Goal: Register for event/course

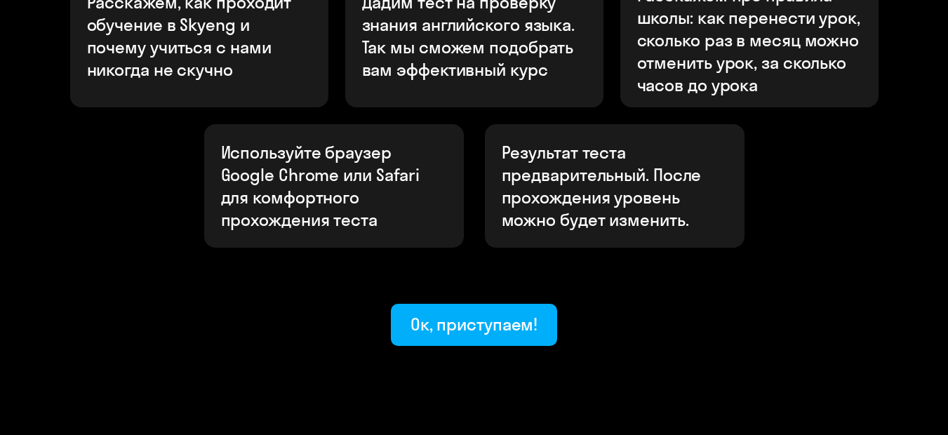
scroll to position [578, 0]
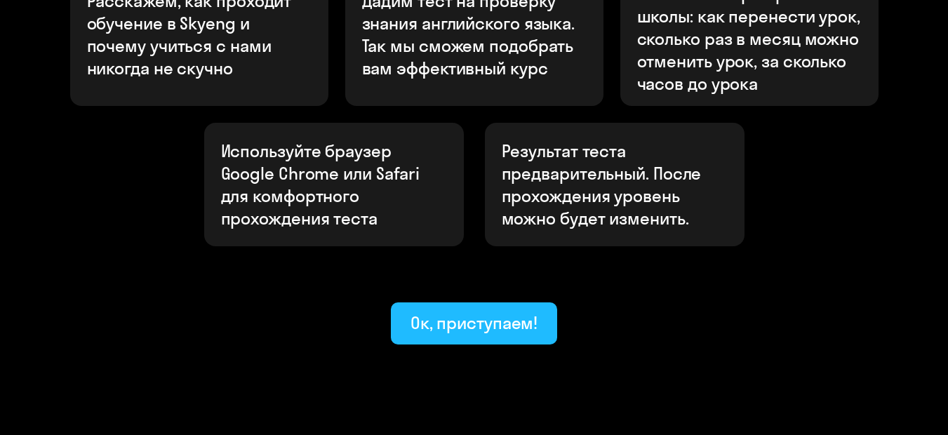
click at [517, 311] on div "Ок, приступаем!" at bounding box center [474, 322] width 128 height 22
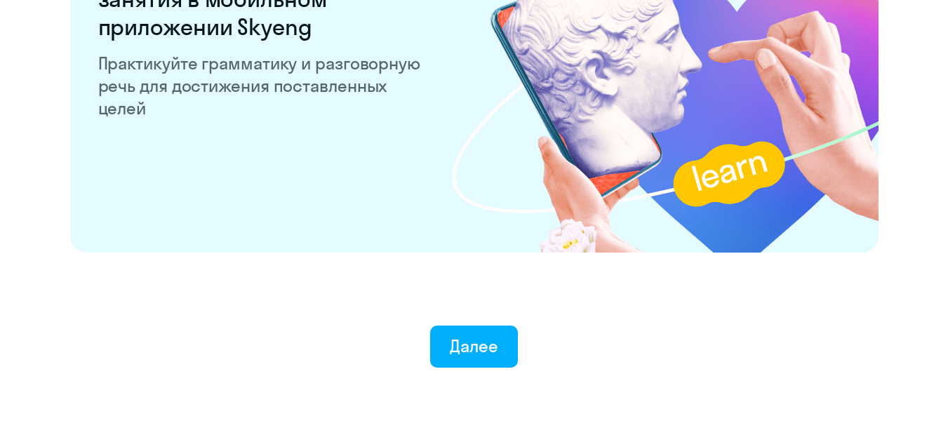
scroll to position [2816, 0]
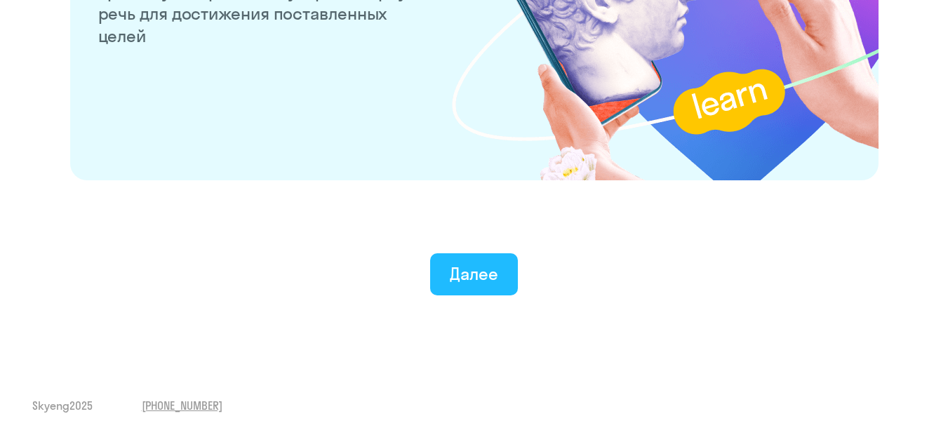
click at [506, 271] on button "Далее" at bounding box center [474, 274] width 88 height 42
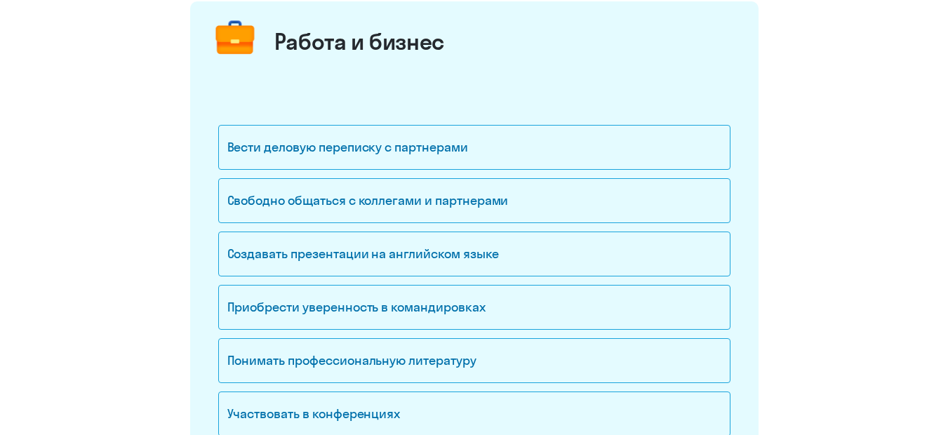
scroll to position [213, 0]
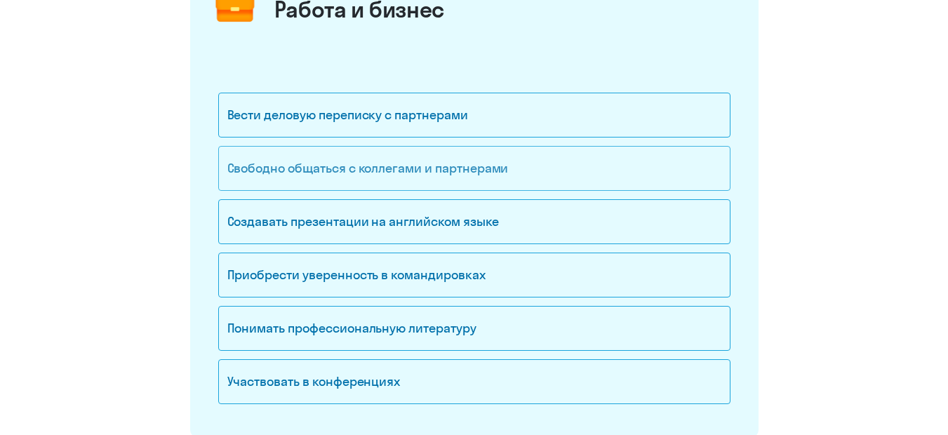
click at [454, 170] on div "Свободно общаться с коллегами и партнерами" at bounding box center [474, 168] width 512 height 45
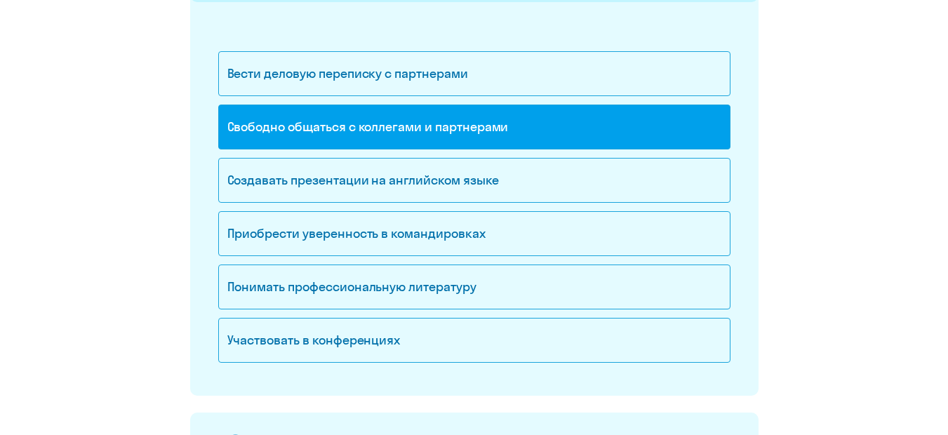
scroll to position [252, 0]
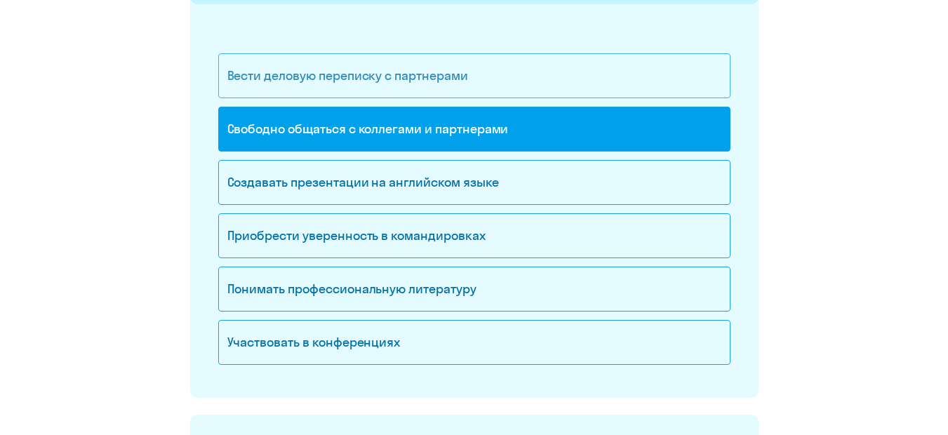
click at [482, 69] on div "Вести деловую переписку с партнерами" at bounding box center [474, 75] width 512 height 45
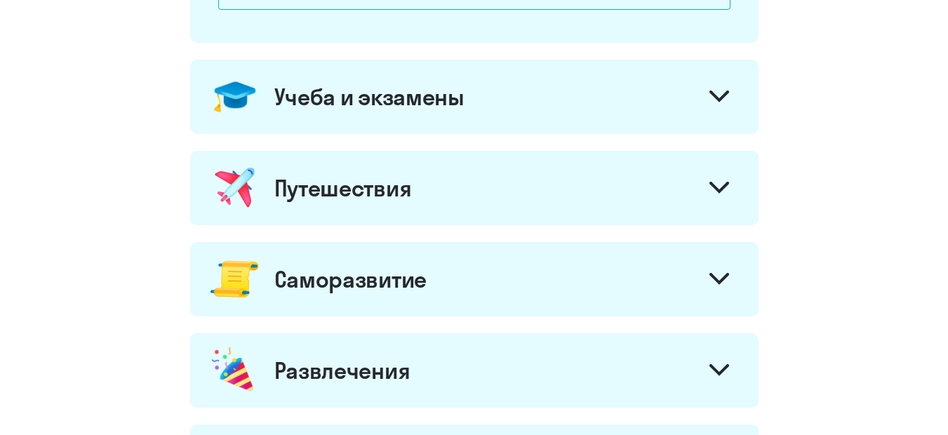
scroll to position [628, 0]
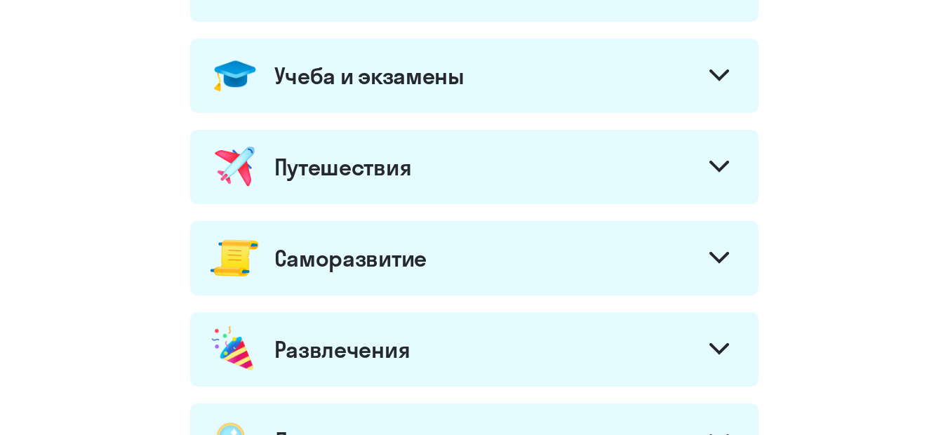
click at [723, 78] on icon at bounding box center [719, 75] width 20 height 12
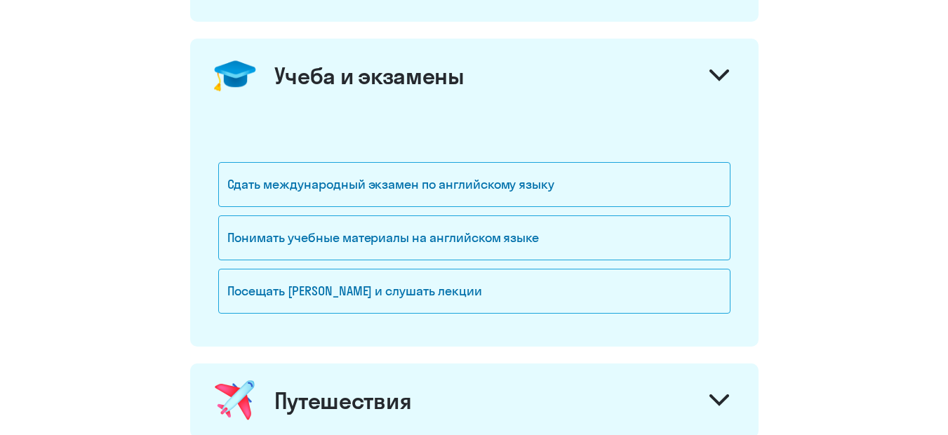
click at [723, 78] on icon at bounding box center [719, 75] width 20 height 12
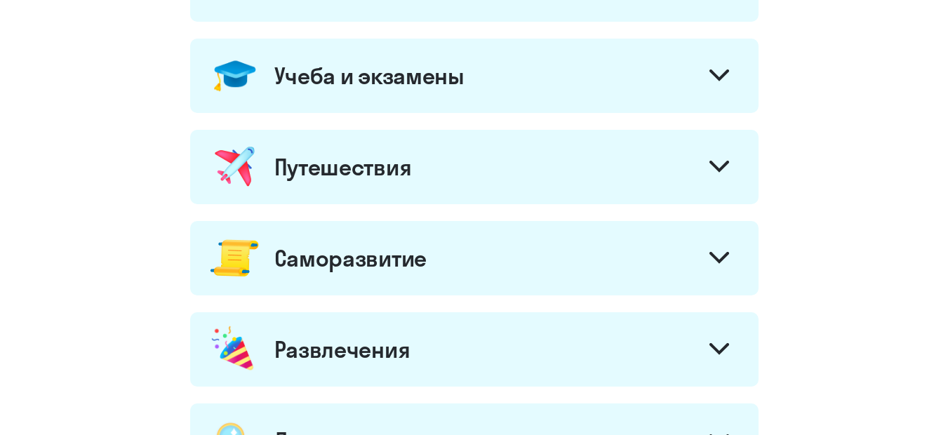
click at [720, 159] on div at bounding box center [719, 168] width 34 height 34
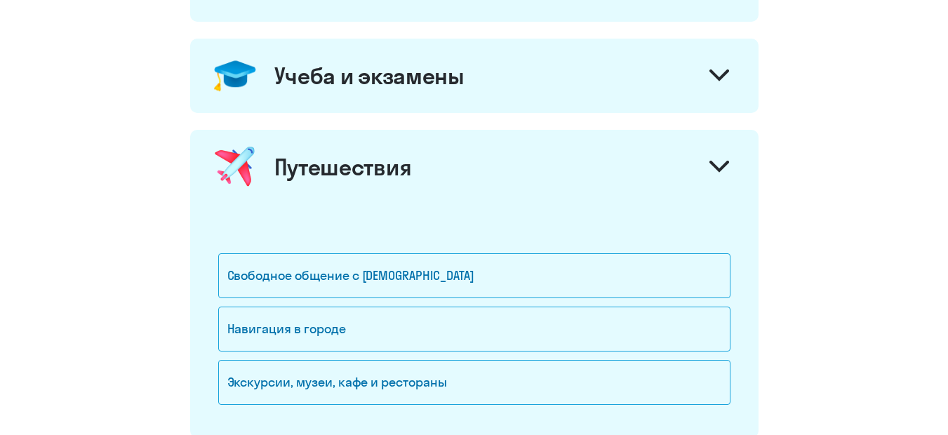
click at [729, 163] on div at bounding box center [719, 168] width 34 height 34
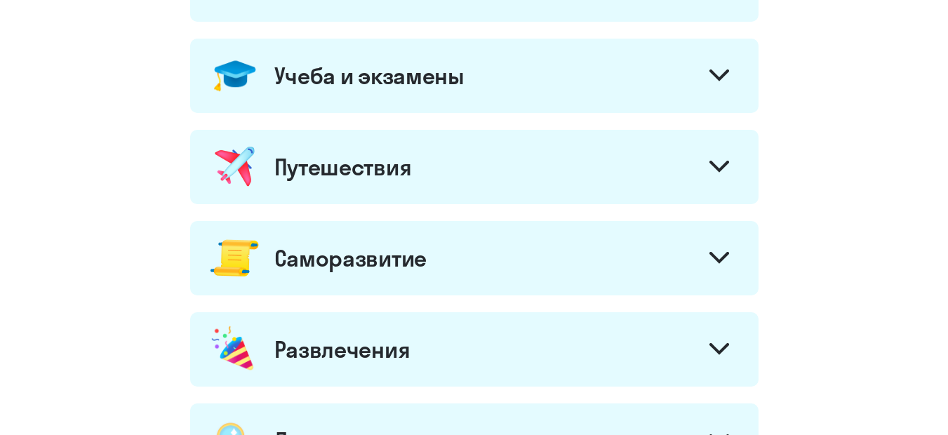
click at [718, 238] on div "Саморазвитие" at bounding box center [474, 258] width 568 height 74
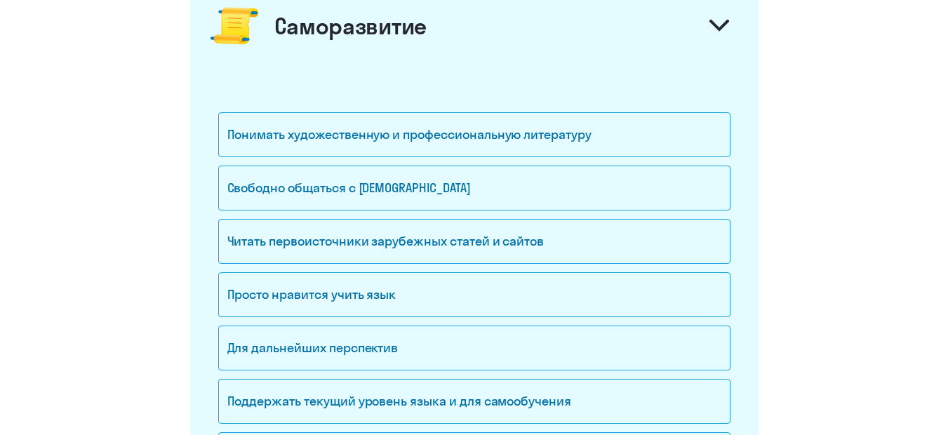
scroll to position [879, 0]
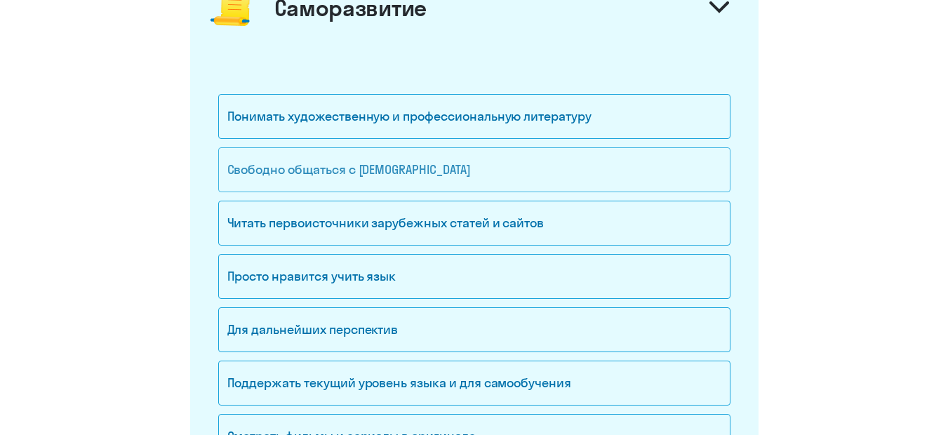
click at [465, 164] on div "Свободно общаться с [DEMOGRAPHIC_DATA]" at bounding box center [474, 169] width 512 height 45
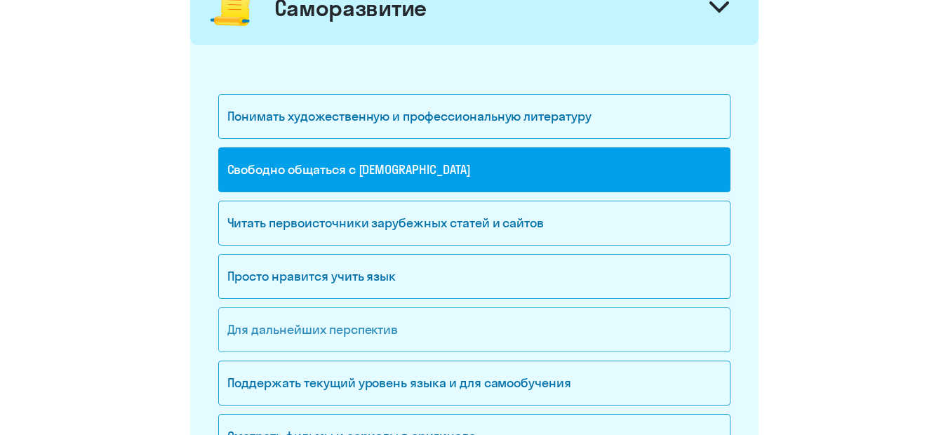
click at [455, 314] on div "Для дальнейших перспектив" at bounding box center [474, 329] width 512 height 45
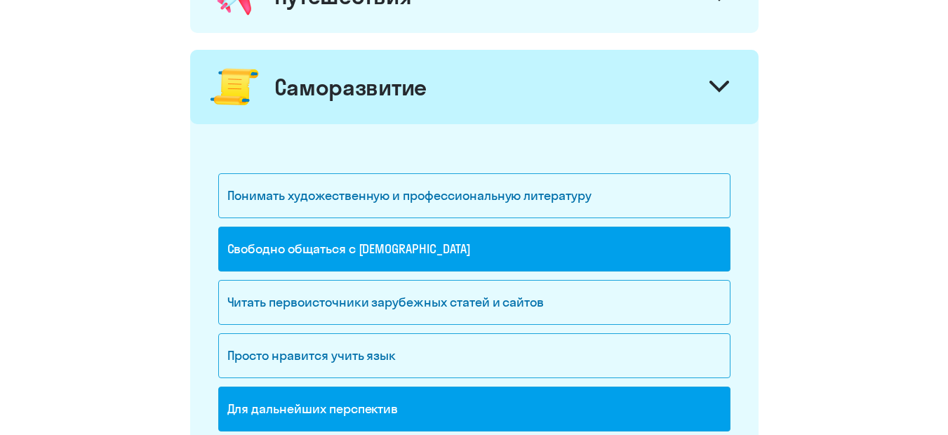
scroll to position [784, 0]
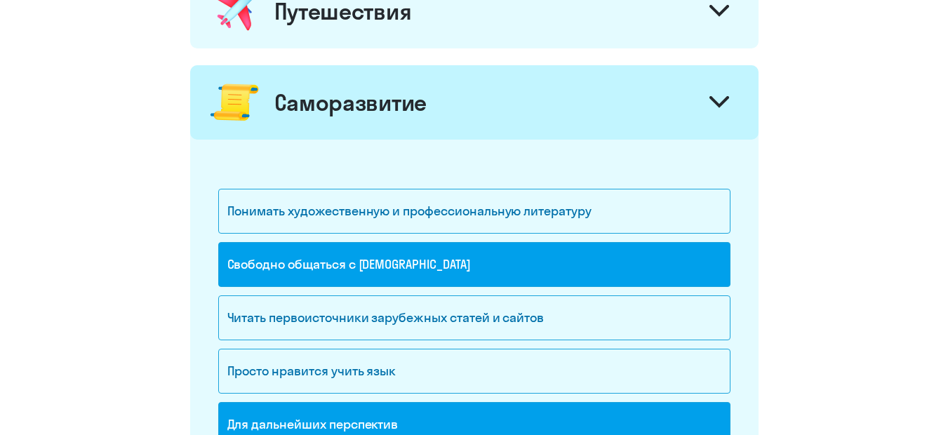
click at [730, 109] on div at bounding box center [719, 104] width 34 height 34
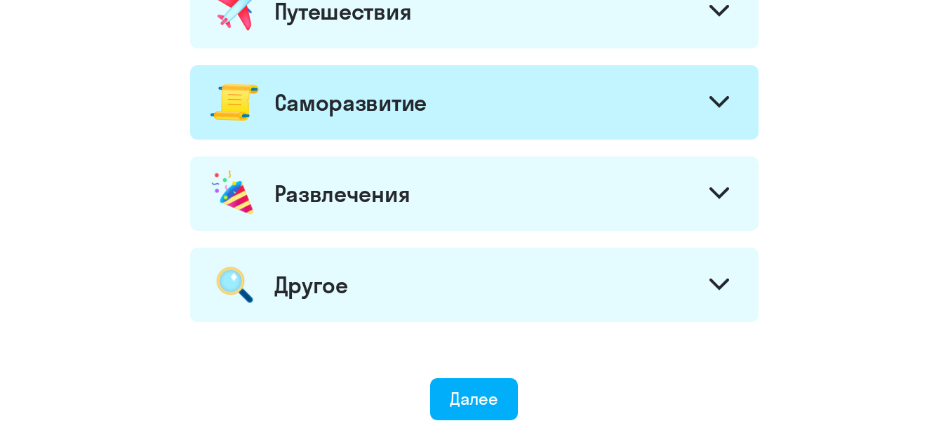
click at [703, 204] on div at bounding box center [719, 195] width 34 height 34
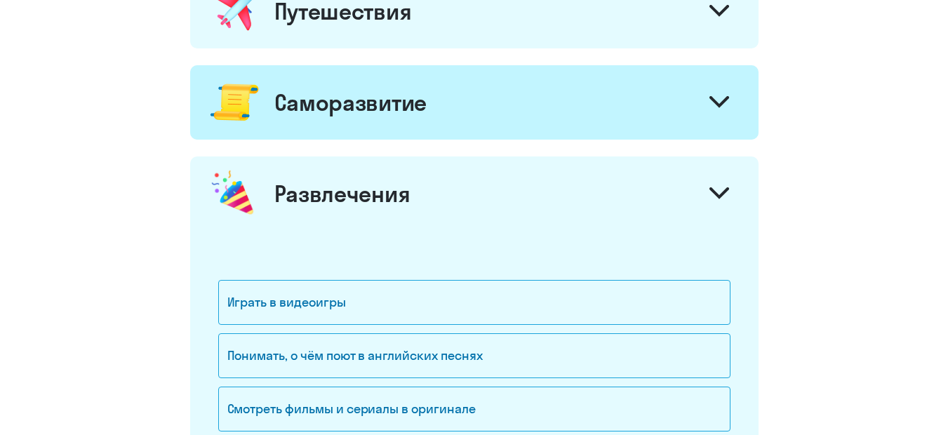
click at [703, 204] on div at bounding box center [719, 195] width 34 height 34
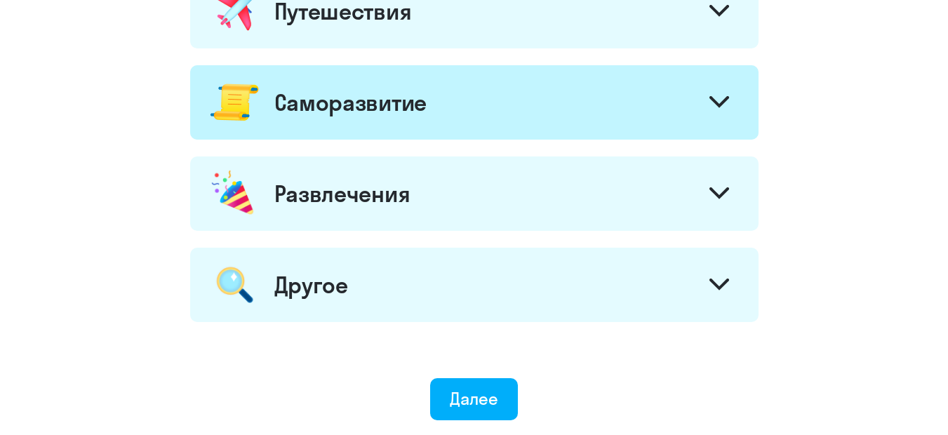
click at [709, 283] on icon at bounding box center [719, 284] width 20 height 12
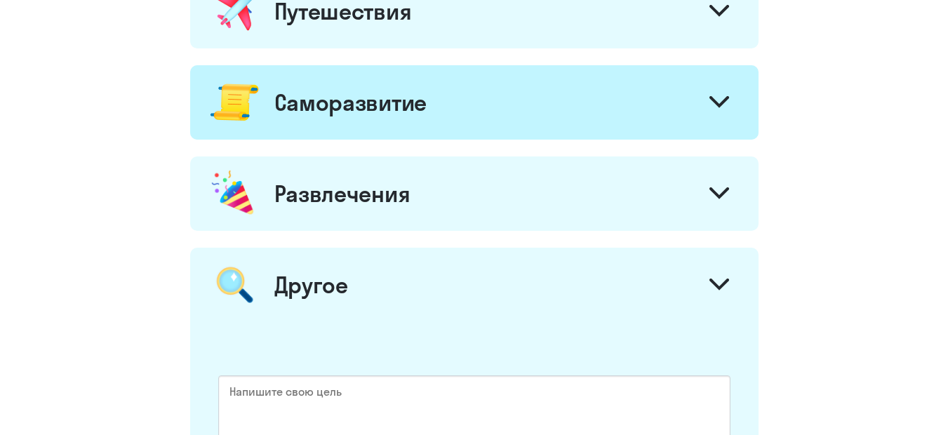
click at [741, 277] on div "Другое" at bounding box center [474, 285] width 568 height 74
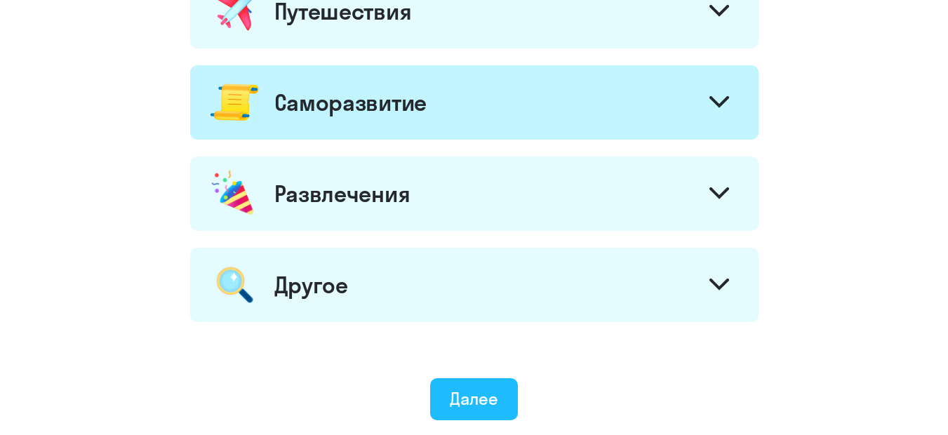
click at [491, 395] on div "Далее" at bounding box center [474, 398] width 48 height 22
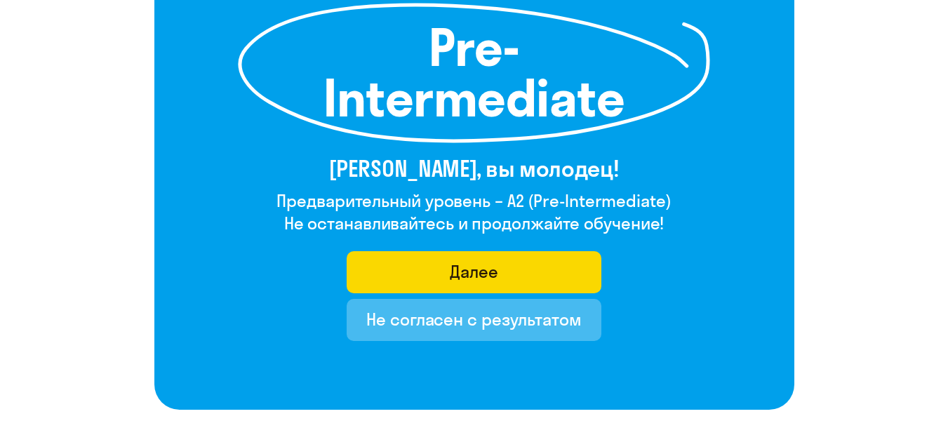
scroll to position [217, 0]
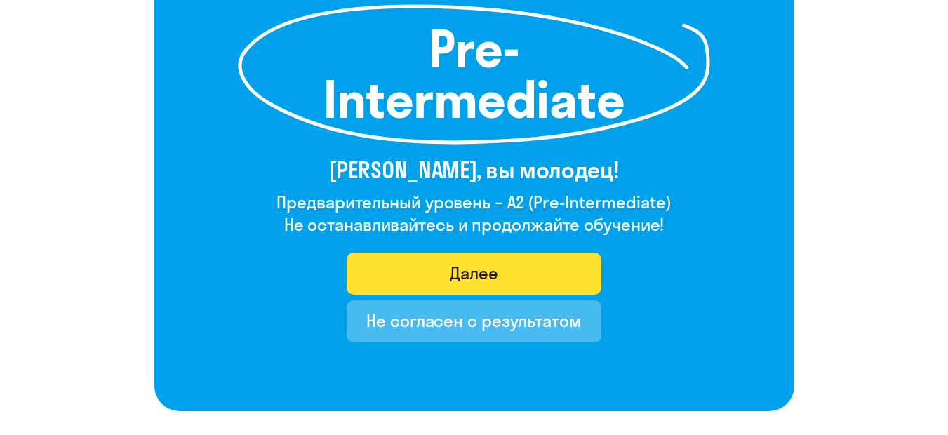
click at [583, 267] on button "Далее" at bounding box center [473, 273] width 255 height 42
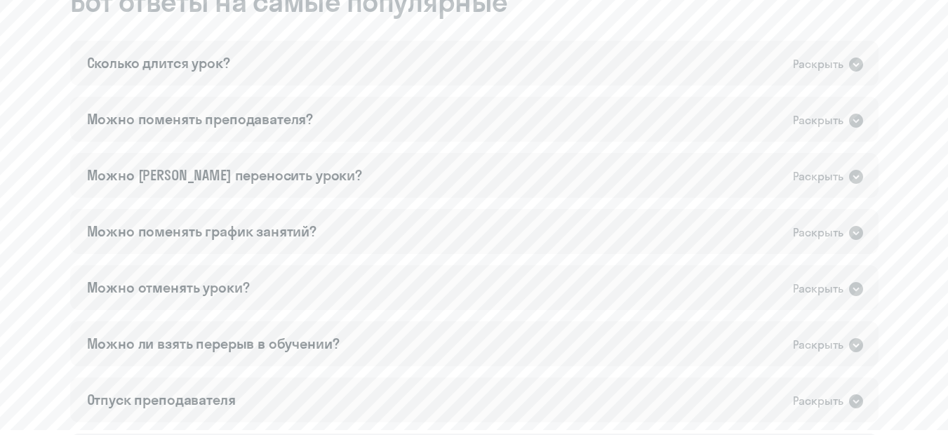
scroll to position [919, 0]
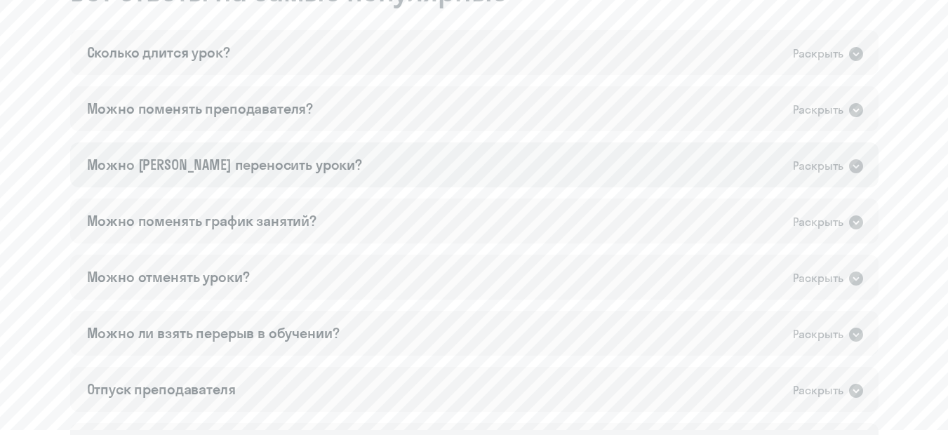
click at [854, 162] on icon at bounding box center [856, 166] width 14 height 14
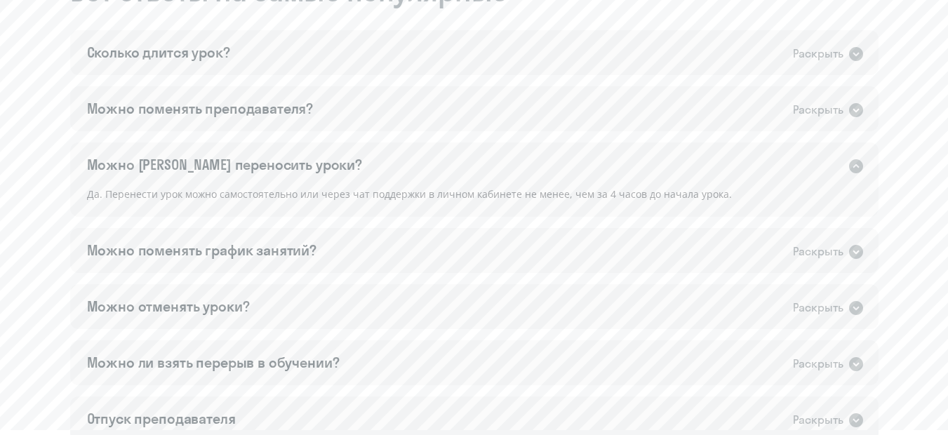
click at [854, 162] on icon at bounding box center [856, 166] width 14 height 14
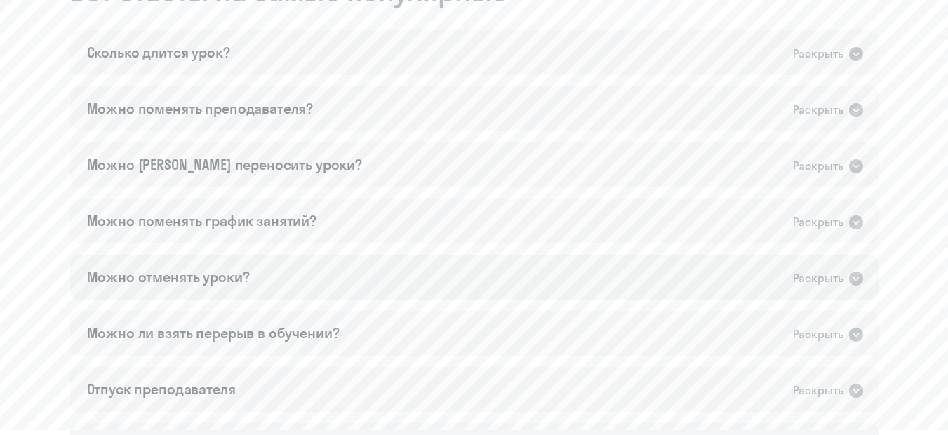
click at [848, 274] on icon at bounding box center [855, 278] width 17 height 17
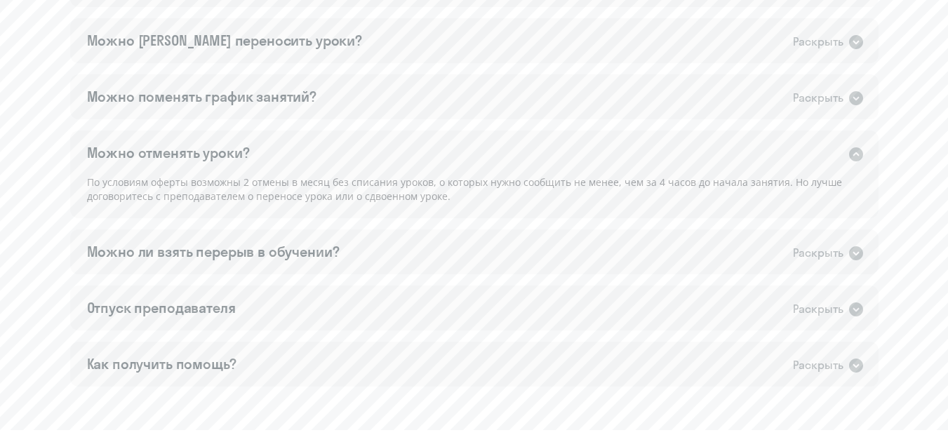
scroll to position [1045, 0]
